Goal: Find specific page/section: Find specific page/section

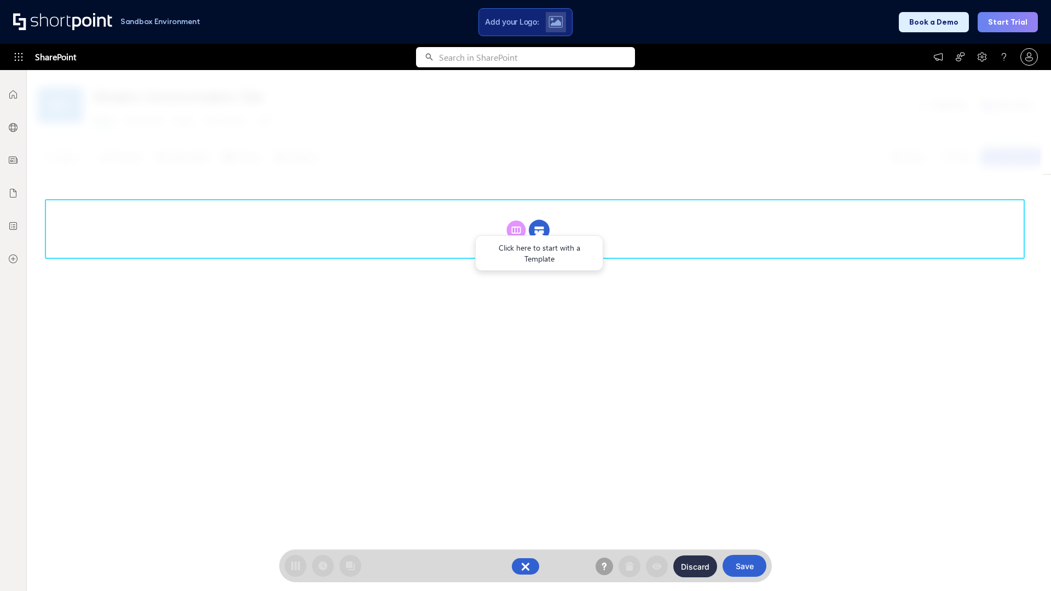
click at [539, 230] on circle at bounding box center [539, 230] width 21 height 21
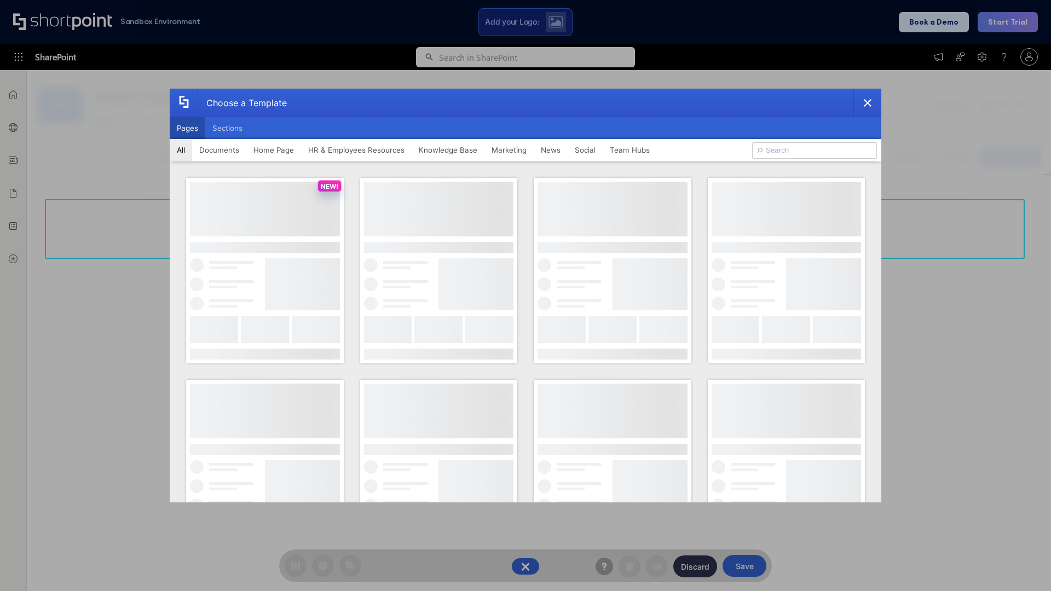
click at [187, 128] on button "Pages" at bounding box center [188, 128] width 36 height 22
type input "Team Hub 2"
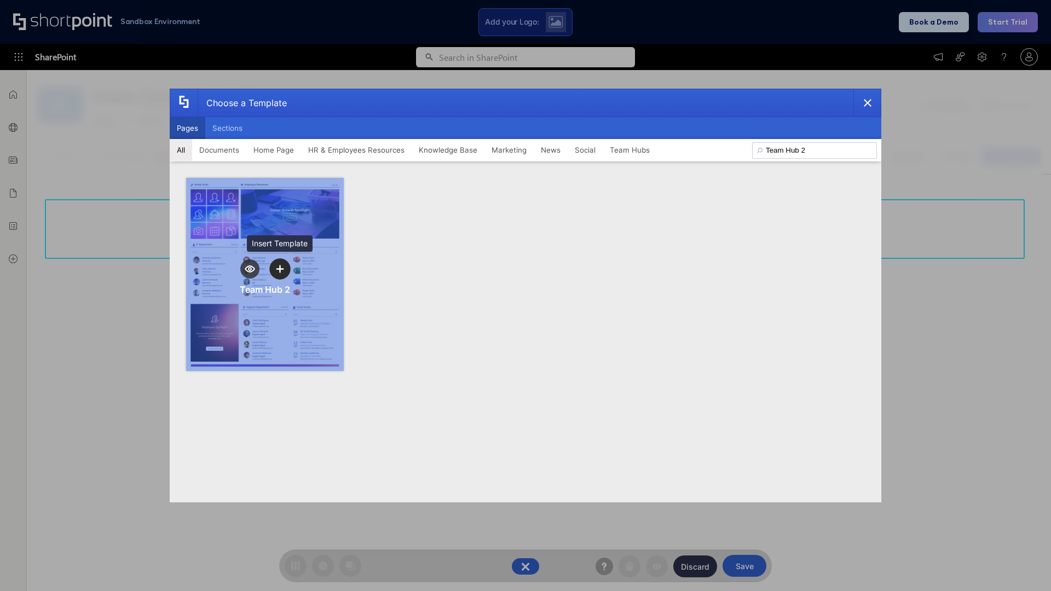
click at [280, 269] on icon "template selector" at bounding box center [280, 269] width 8 height 8
